Goal: Information Seeking & Learning: Compare options

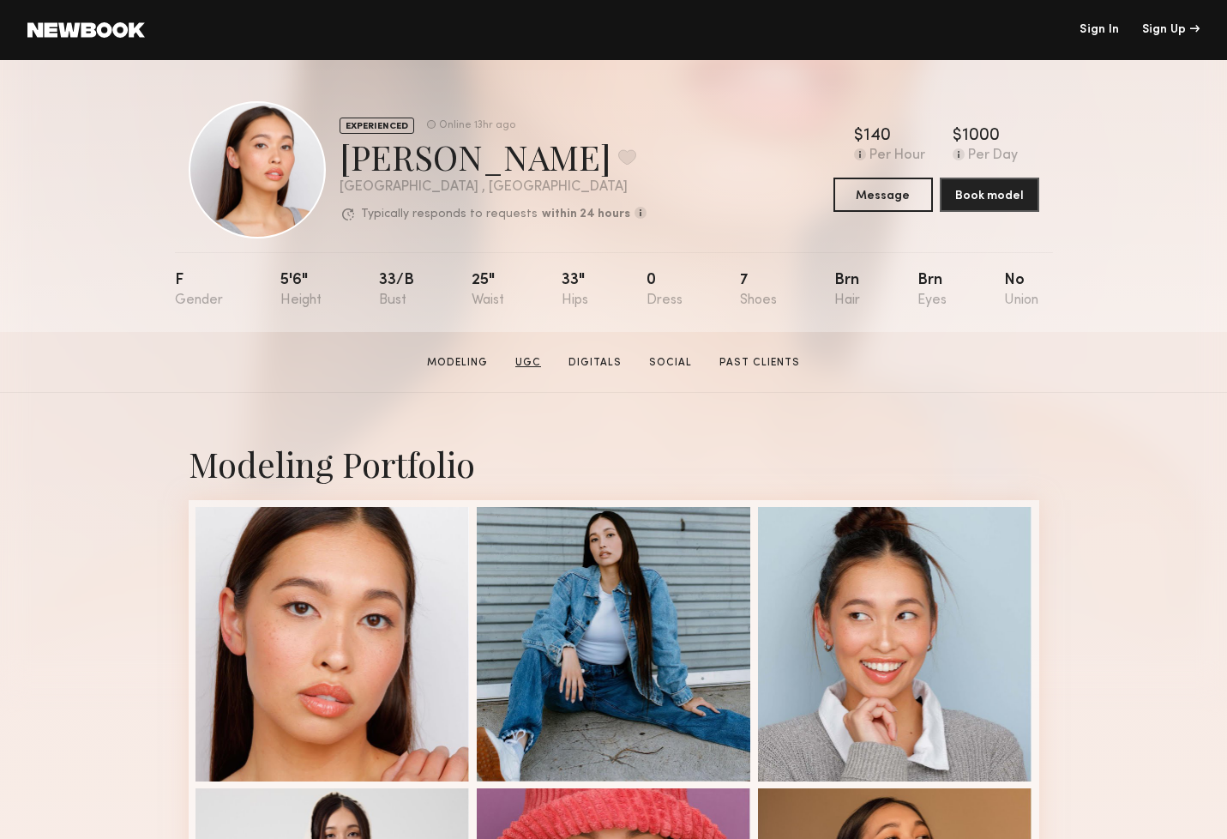
click at [538, 364] on link "UGC" at bounding box center [527, 362] width 39 height 15
click at [532, 358] on link "UGC" at bounding box center [527, 362] width 39 height 15
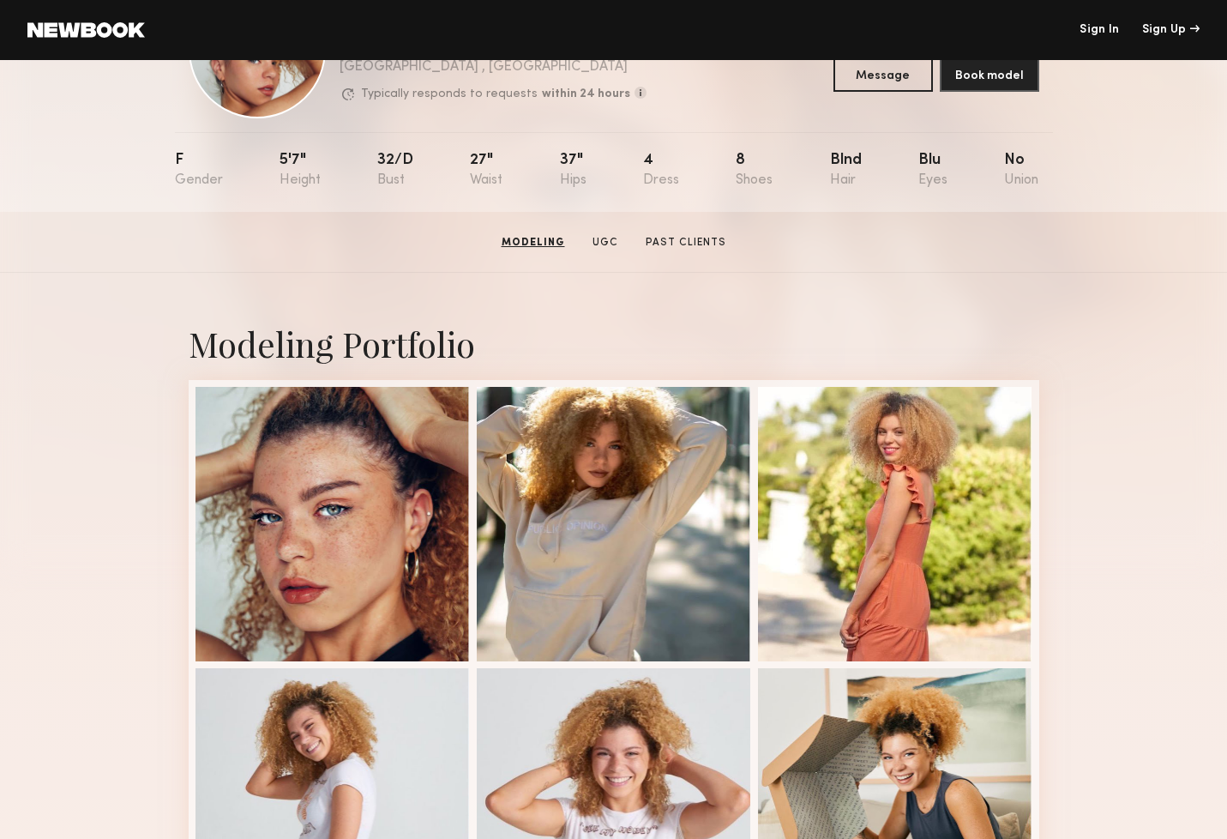
scroll to position [171, 0]
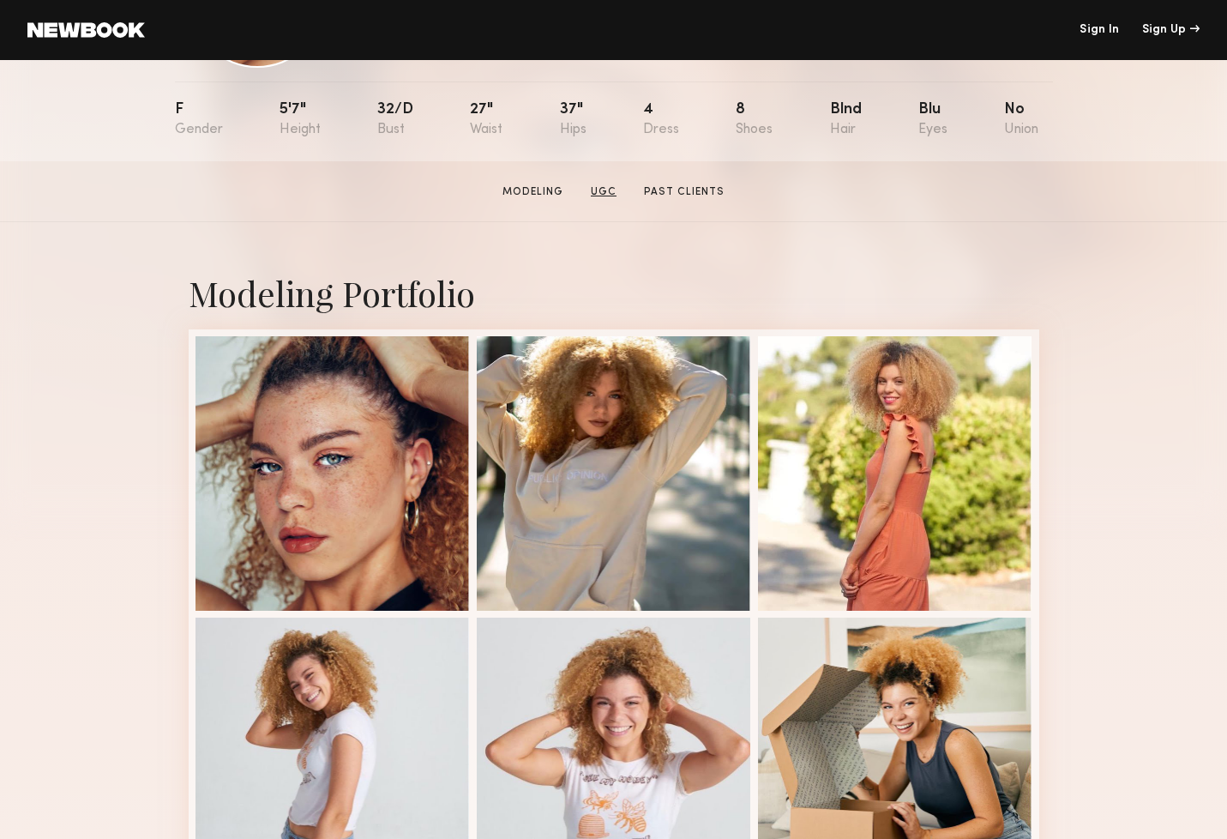
click at [607, 192] on link "UGC" at bounding box center [603, 191] width 39 height 15
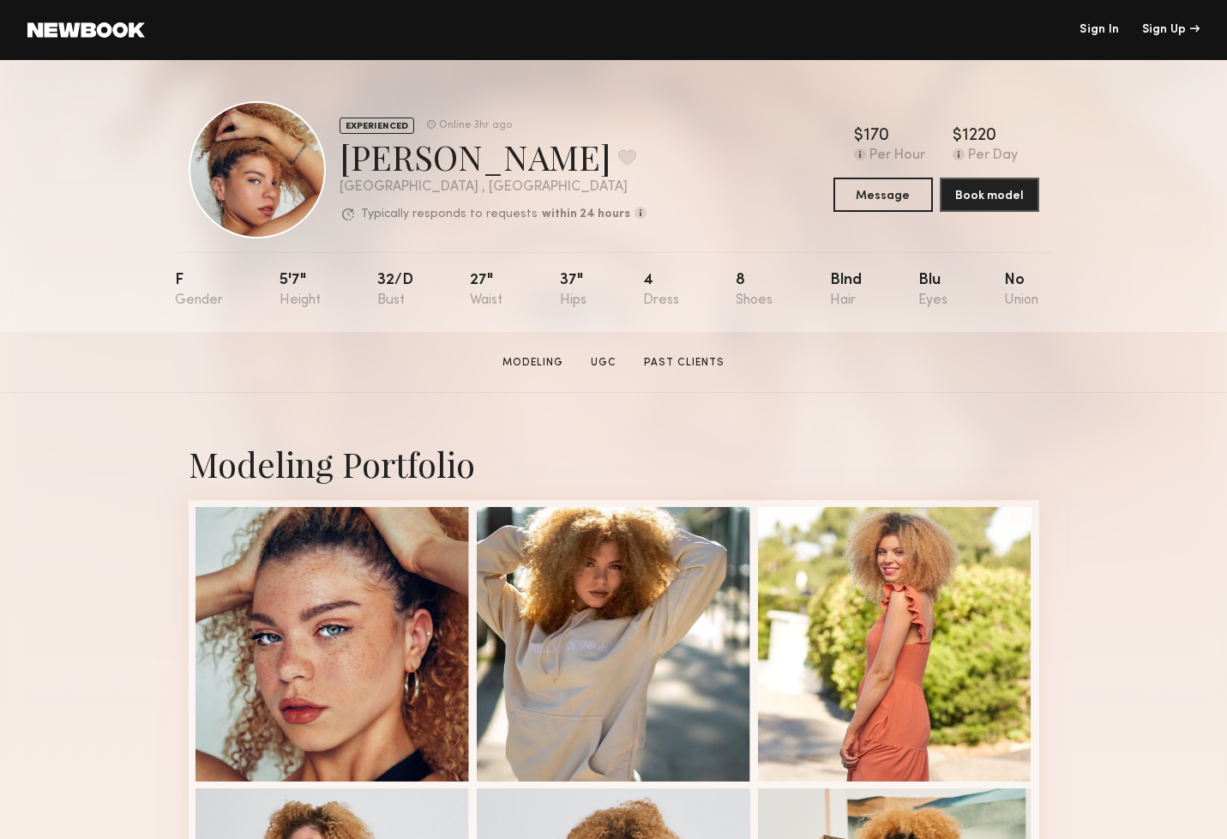
scroll to position [0, 0]
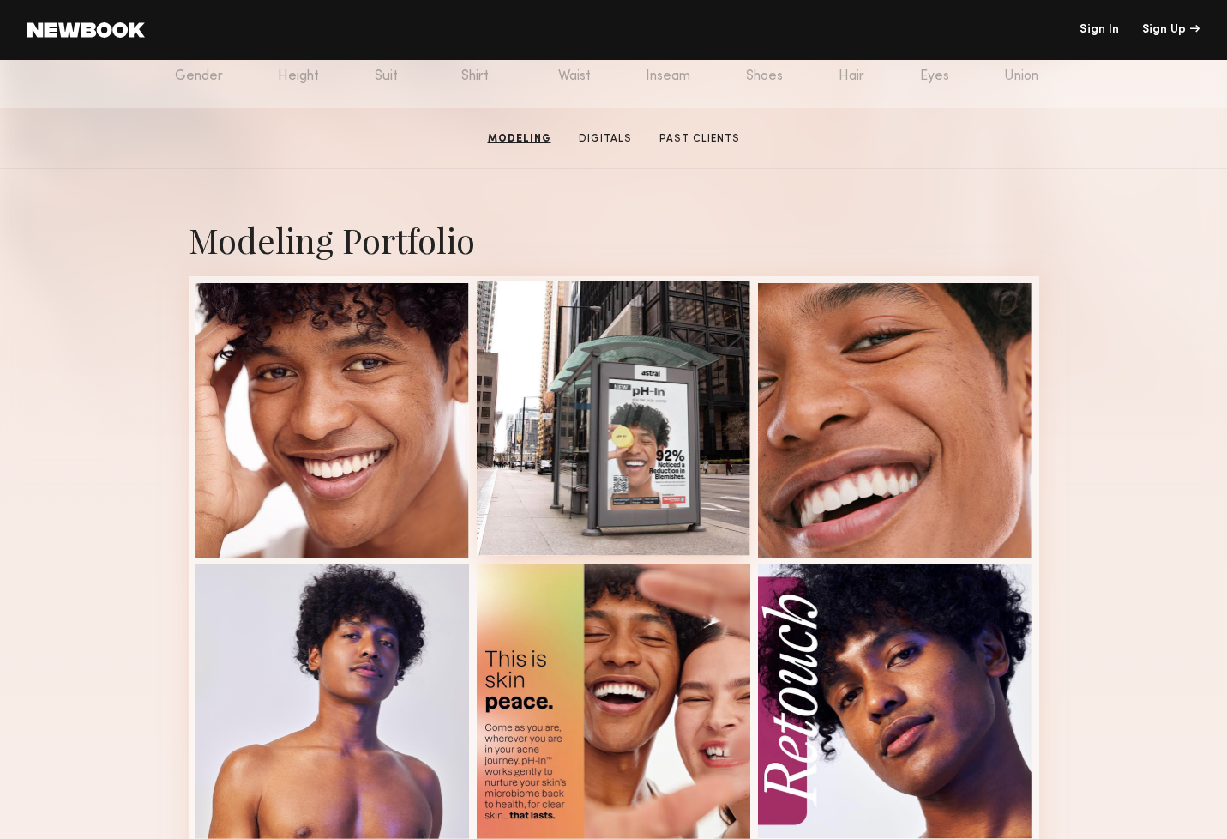
scroll to position [220, 0]
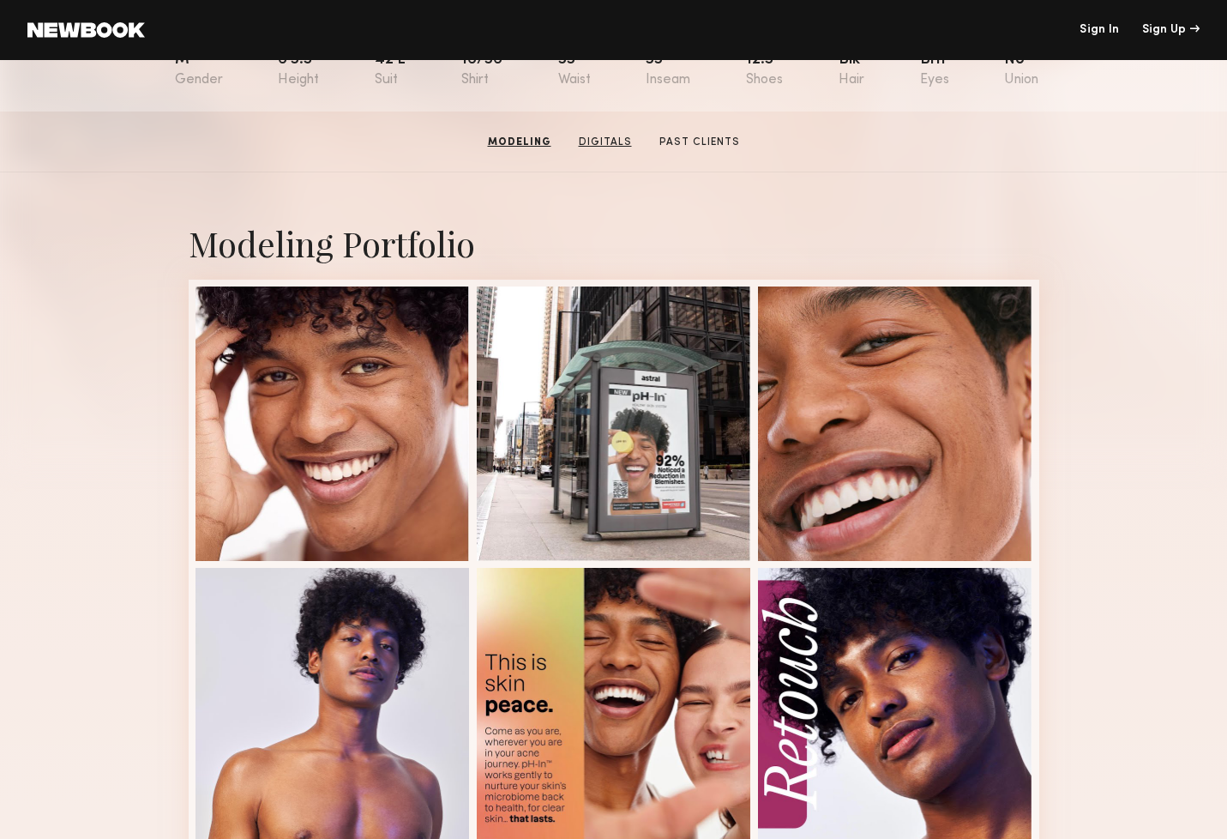
click at [608, 144] on link "Digitals" at bounding box center [605, 142] width 67 height 15
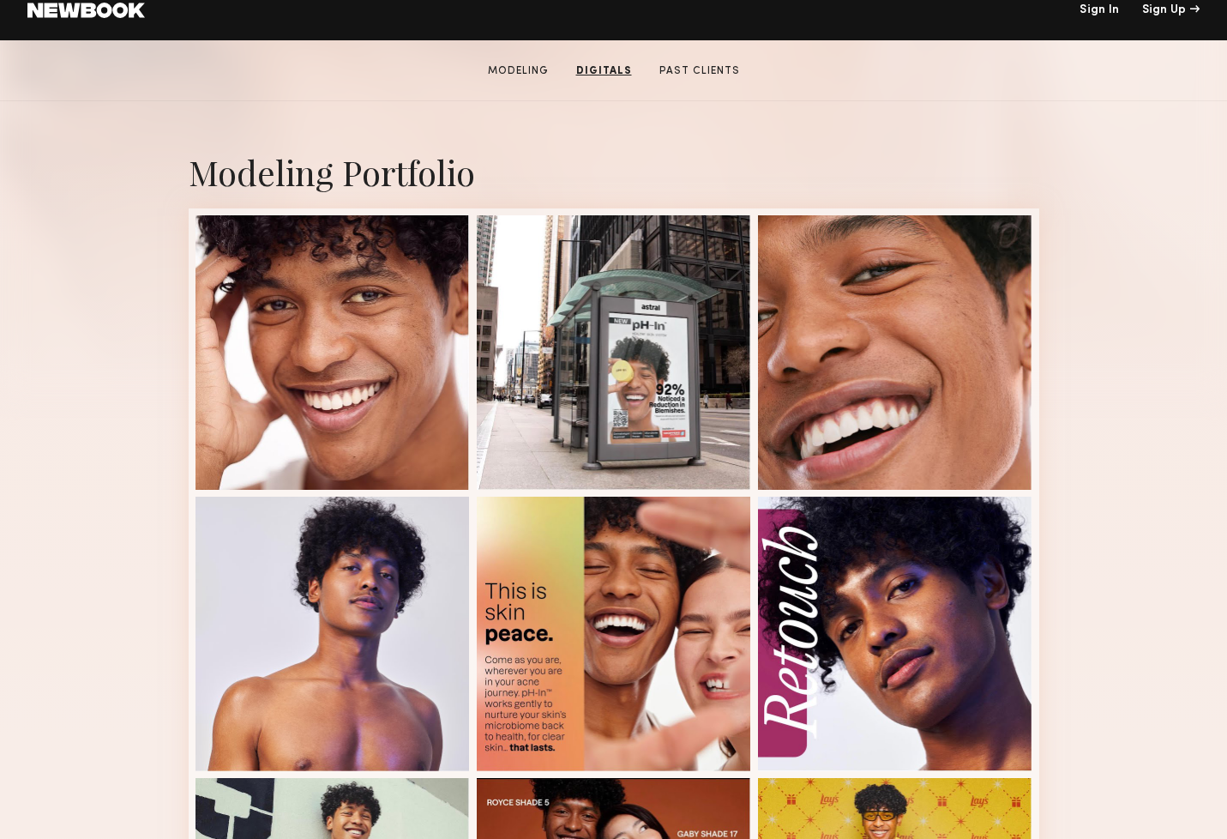
scroll to position [253, 0]
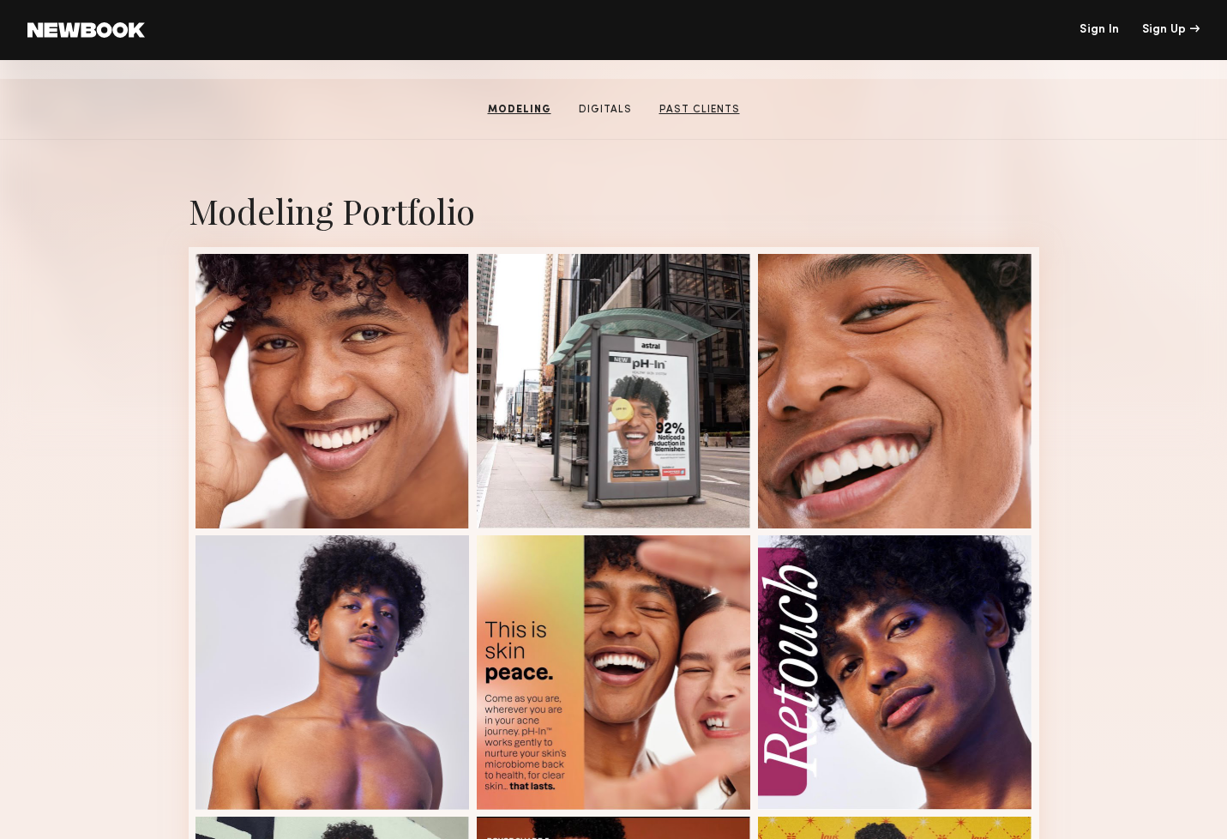
click at [709, 111] on link "Past Clients" at bounding box center [699, 109] width 94 height 15
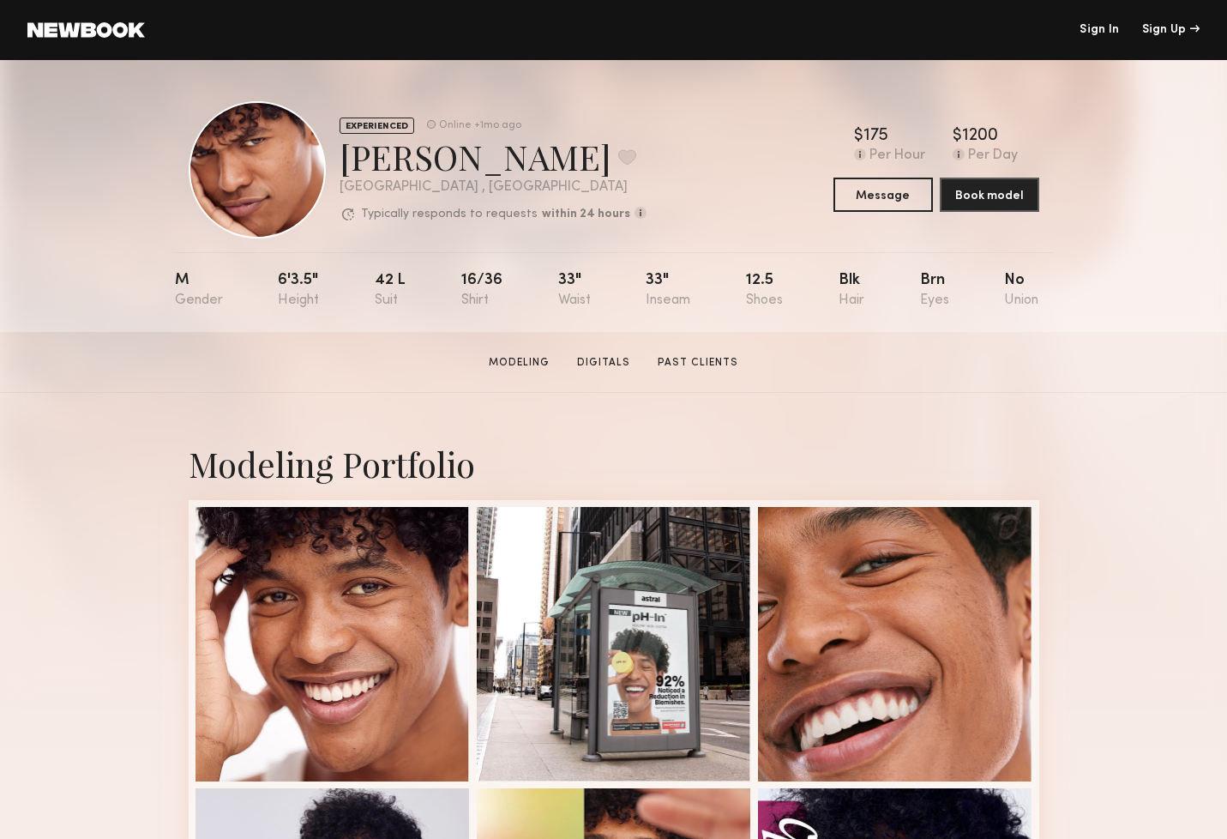
scroll to position [0, 0]
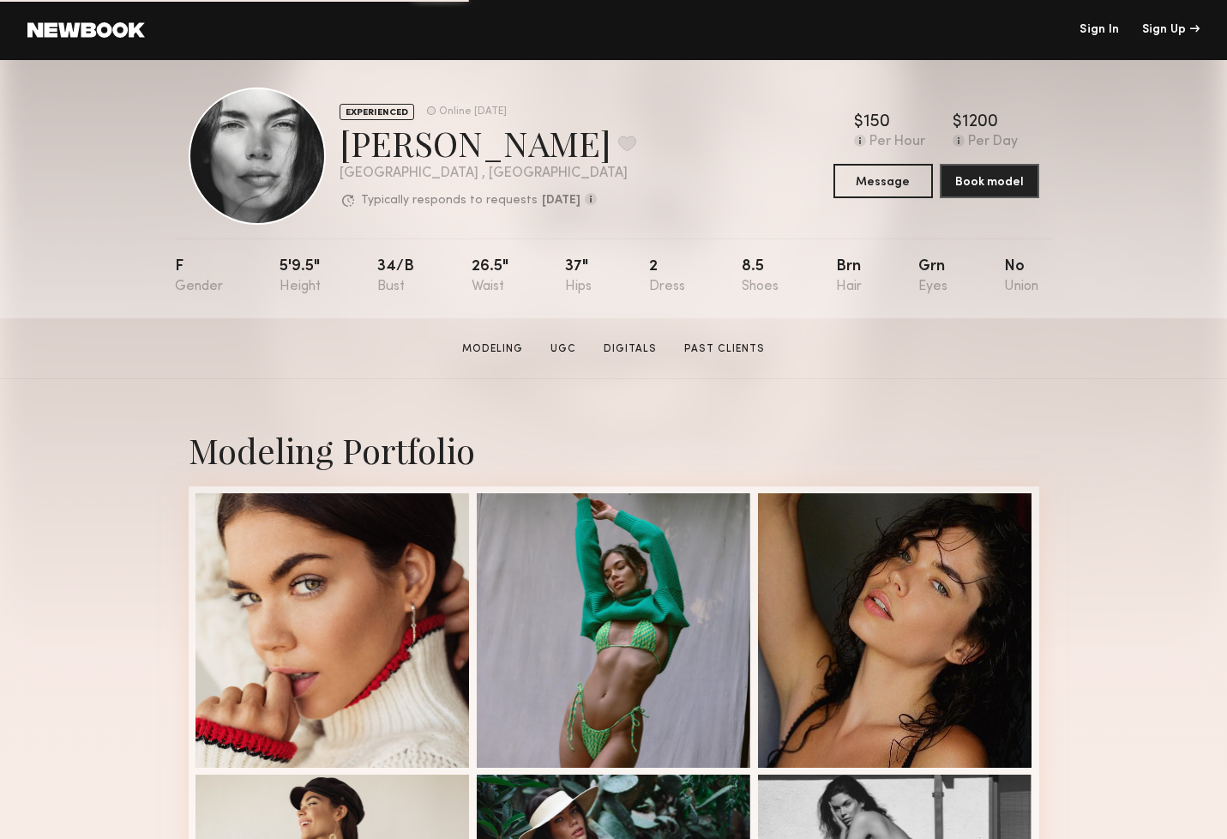
scroll to position [8, 0]
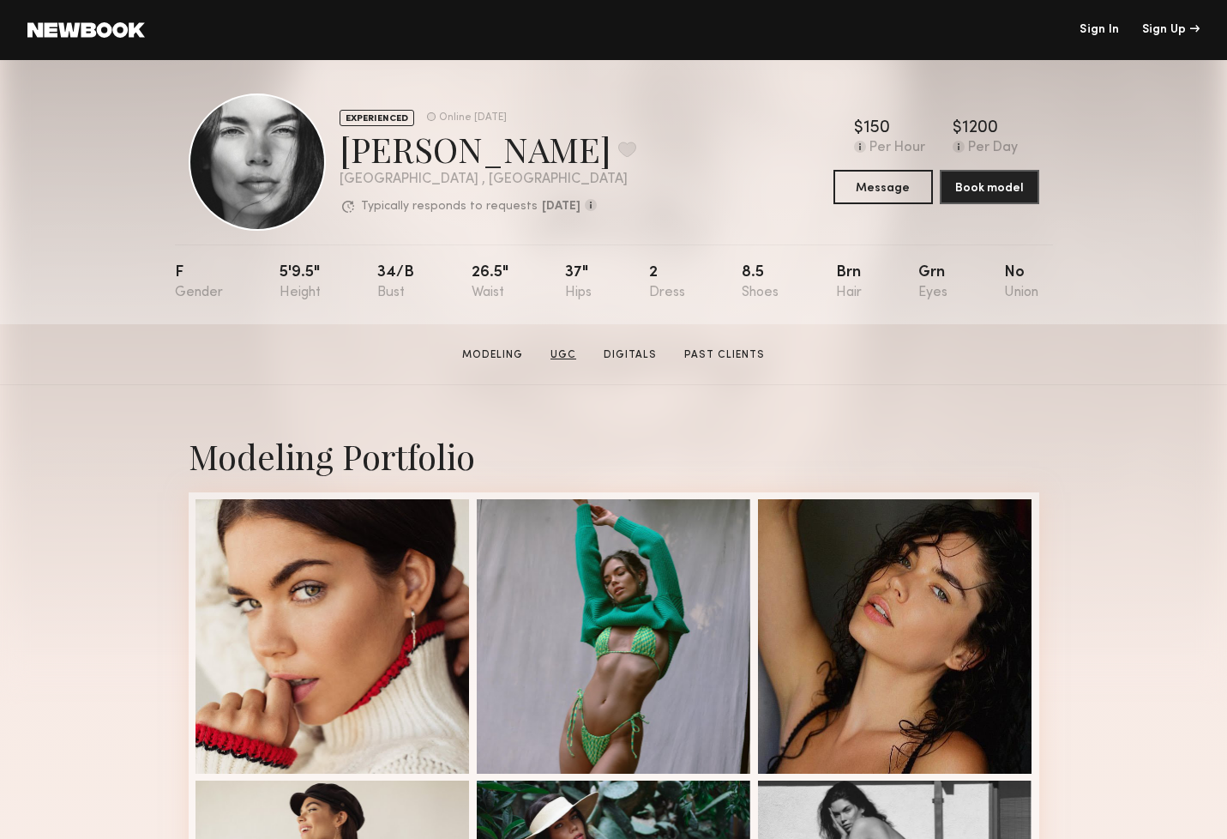
click at [570, 352] on link "UGC" at bounding box center [563, 354] width 39 height 15
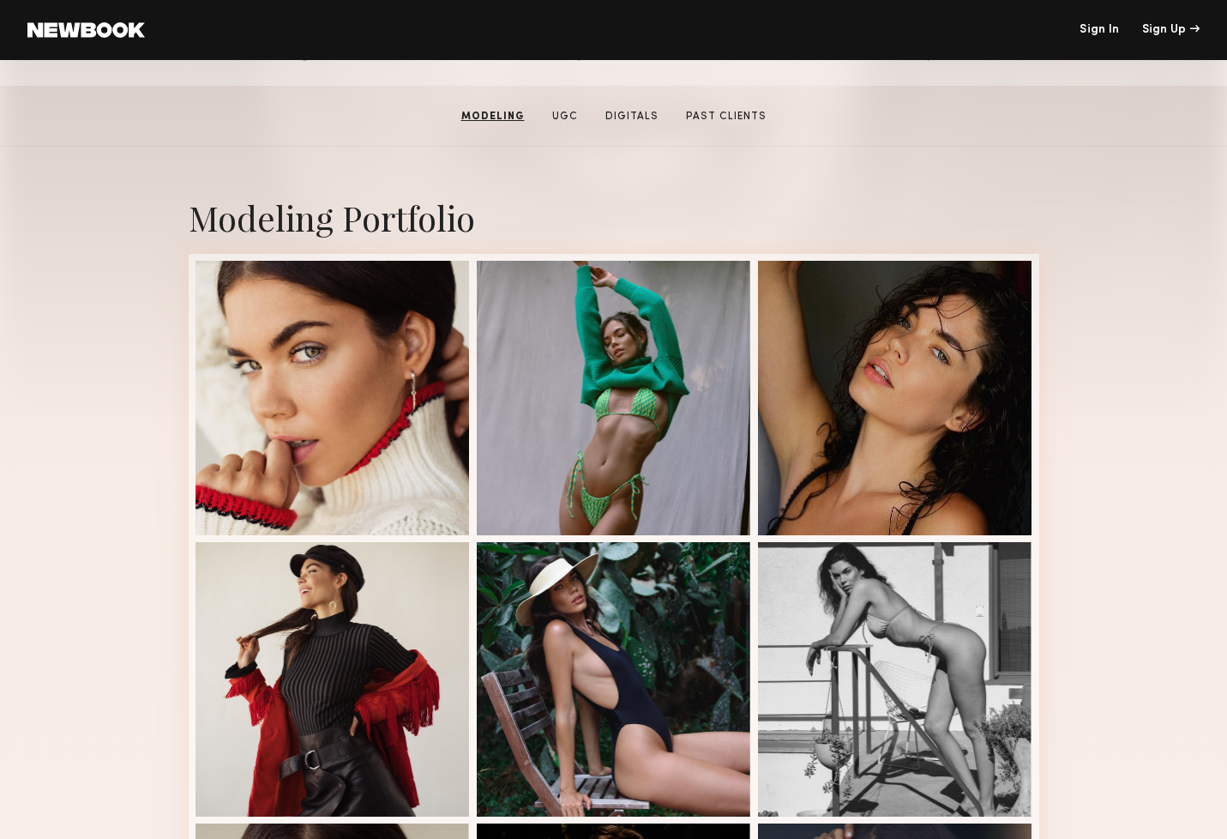
scroll to position [245, 0]
click at [568, 116] on link "UGC" at bounding box center [564, 117] width 39 height 15
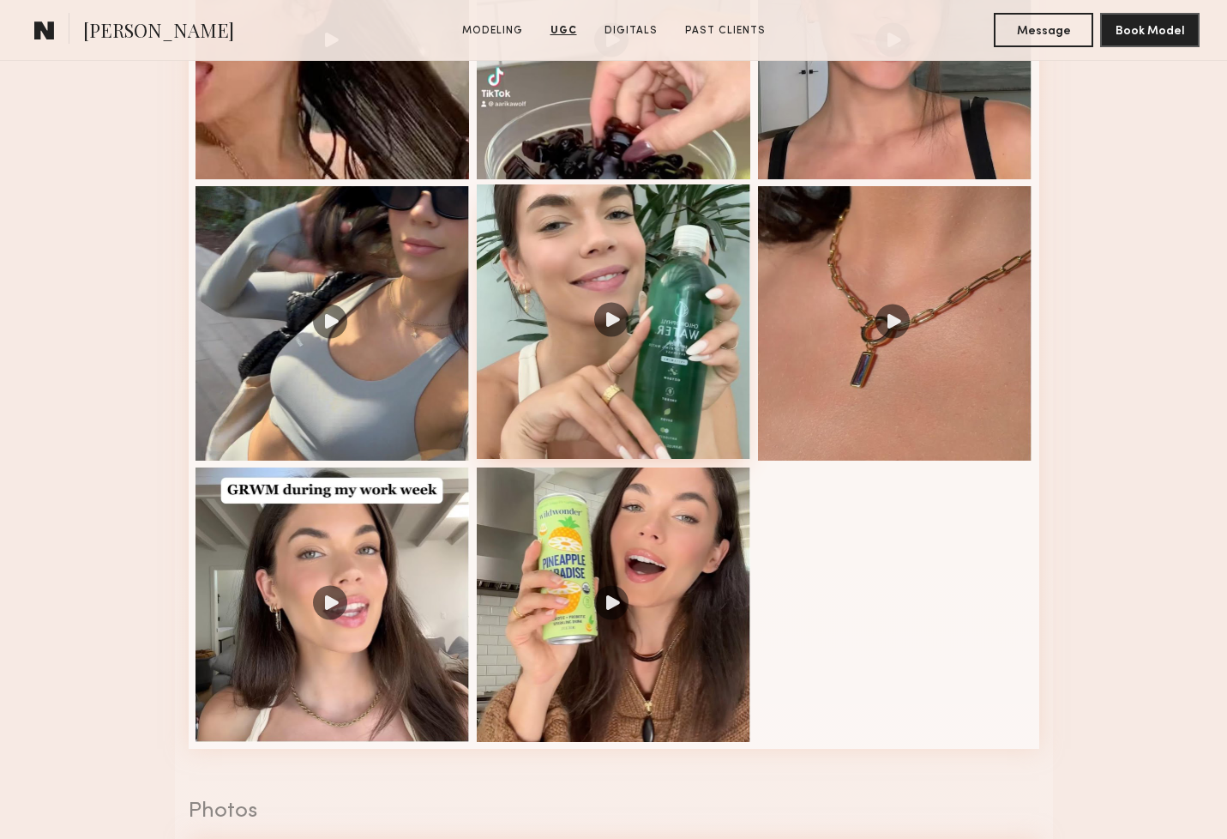
scroll to position [2254, 0]
